Goal: Task Accomplishment & Management: Complete application form

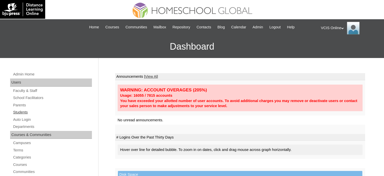
click at [18, 109] on link "Students" at bounding box center [52, 112] width 79 height 6
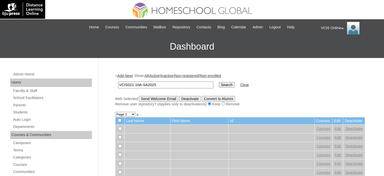
type input "VCIS021-10A-SA2025"
click at [219, 82] on input "Search" at bounding box center [227, 85] width 16 height 6
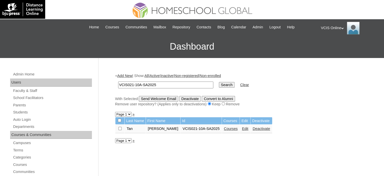
click at [236, 128] on link "Courses" at bounding box center [231, 128] width 14 height 4
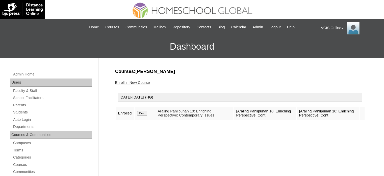
click at [136, 80] on link "Enroll in New Course" at bounding box center [132, 82] width 35 height 4
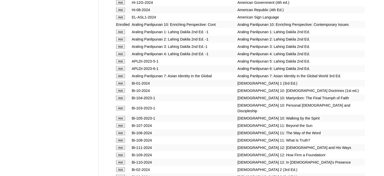
scroll to position [1041, 0]
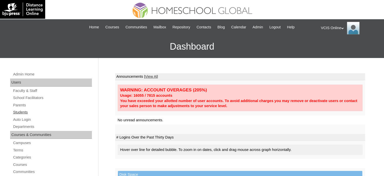
click at [14, 113] on link "Students" at bounding box center [52, 112] width 79 height 6
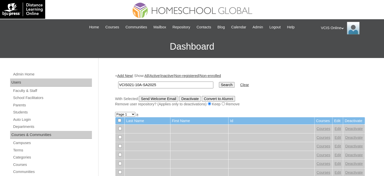
type input "VCIS021-10A-SA2025"
click at [219, 82] on input "Search" at bounding box center [227, 85] width 16 height 6
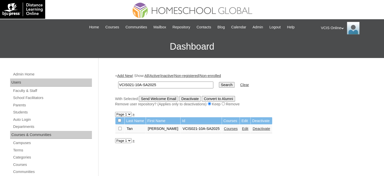
click at [231, 128] on link "Courses" at bounding box center [231, 128] width 14 height 4
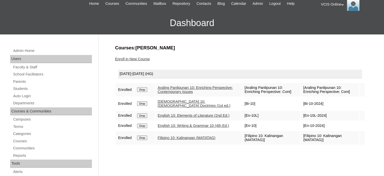
scroll to position [29, 0]
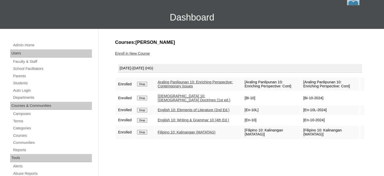
click at [136, 52] on link "Enroll in New Course" at bounding box center [132, 53] width 35 height 4
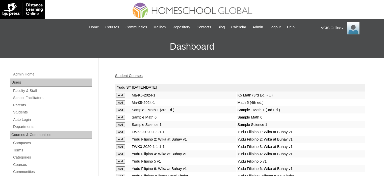
click at [343, 73] on div "Student Courses" at bounding box center [240, 75] width 250 height 5
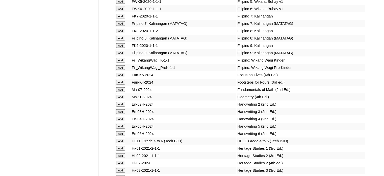
scroll to position [1496, 0]
